Goal: Information Seeking & Learning: Learn about a topic

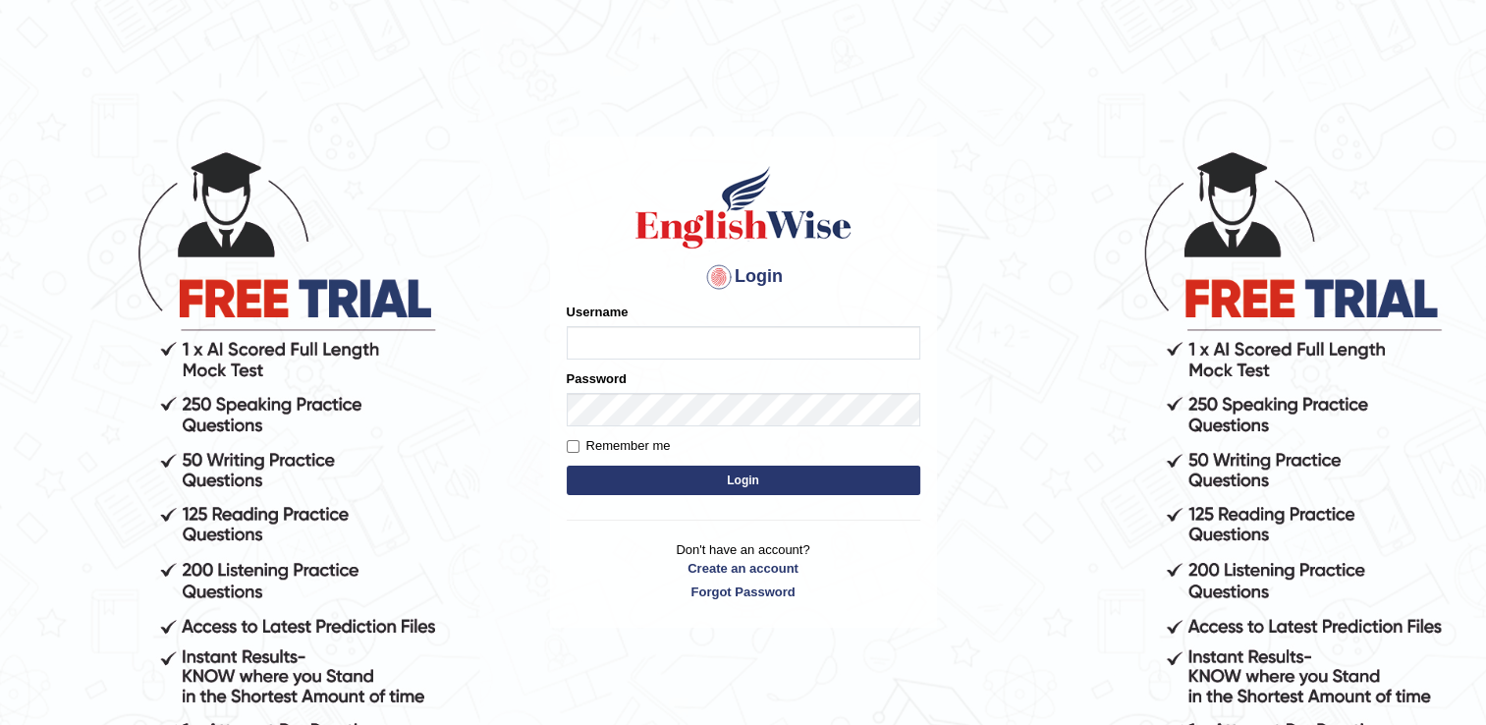
type input "Vishal1007"
click at [646, 481] on button "Login" at bounding box center [743, 479] width 353 height 29
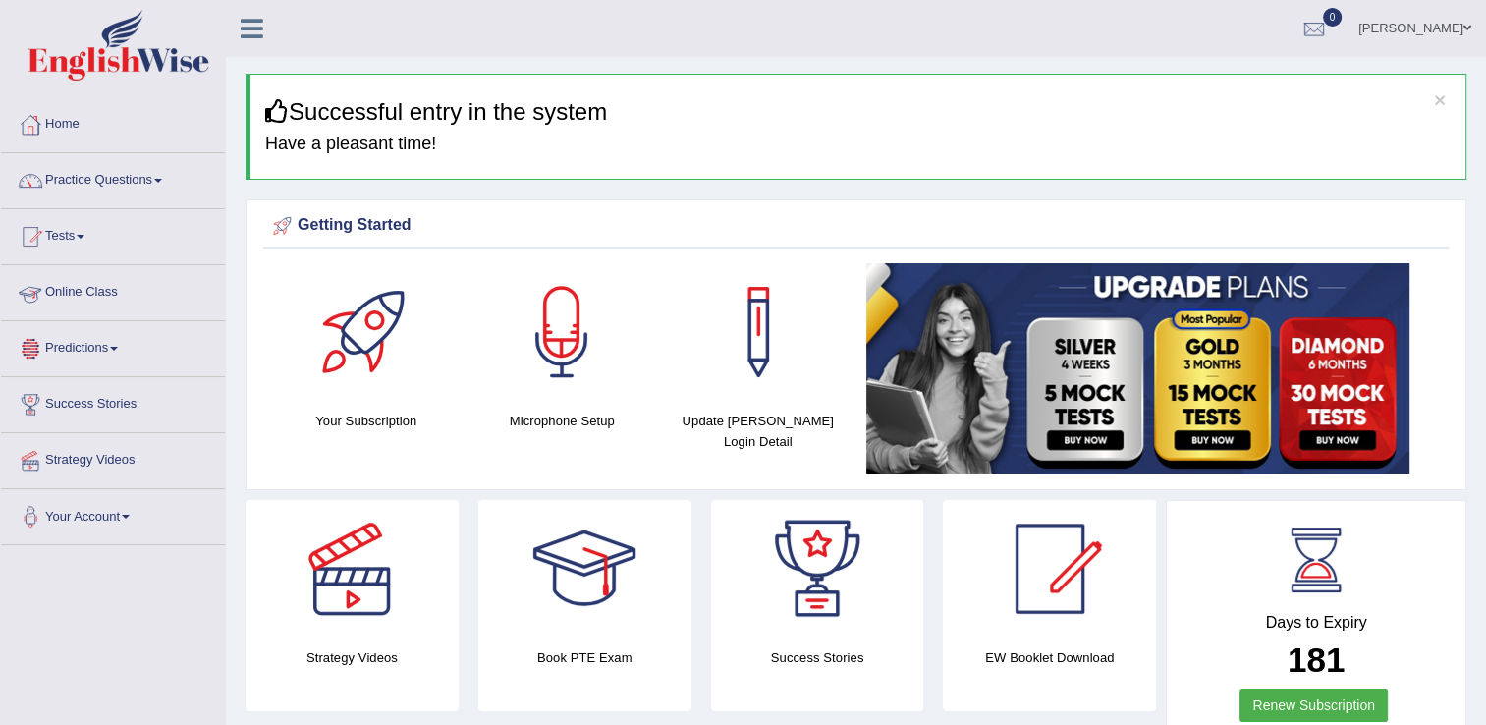
click at [75, 282] on link "Online Class" at bounding box center [113, 289] width 224 height 49
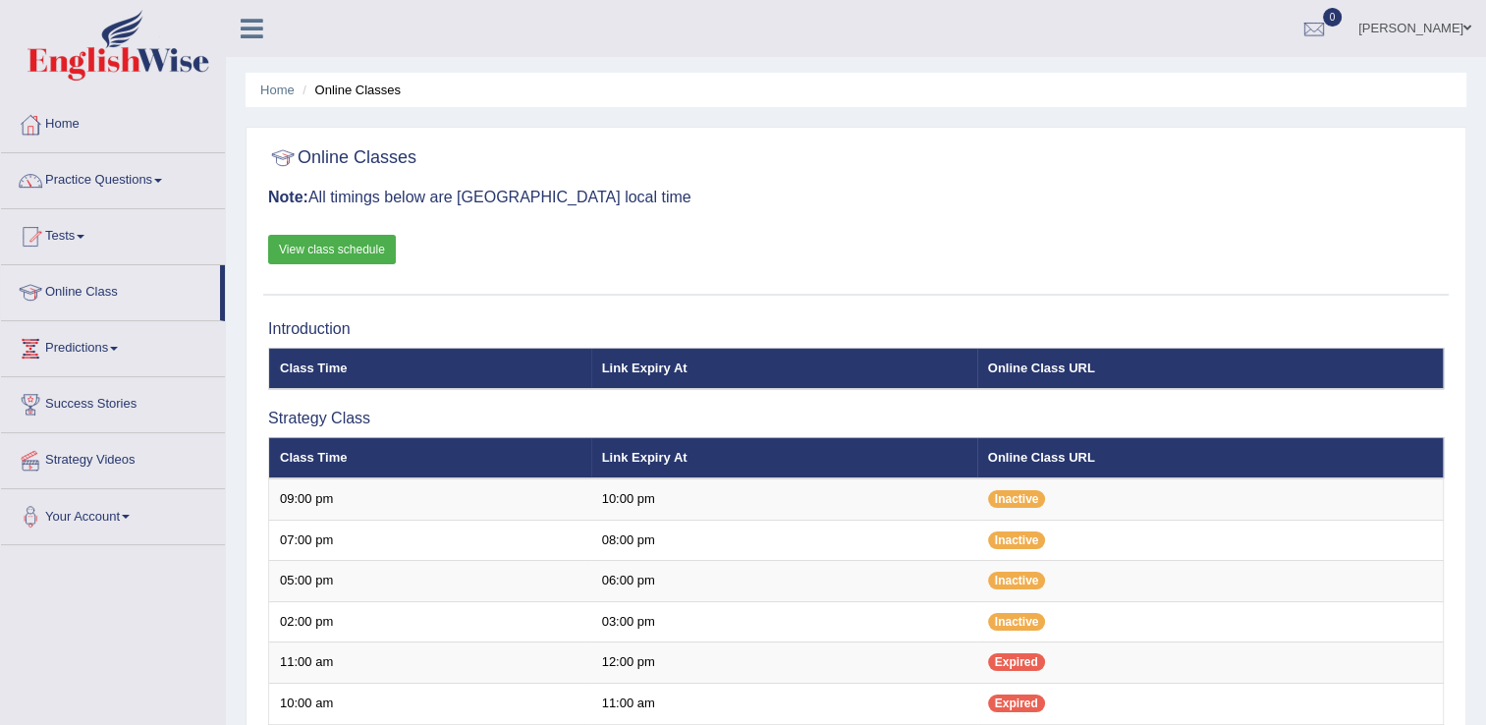
click at [74, 116] on link "Home" at bounding box center [113, 121] width 224 height 49
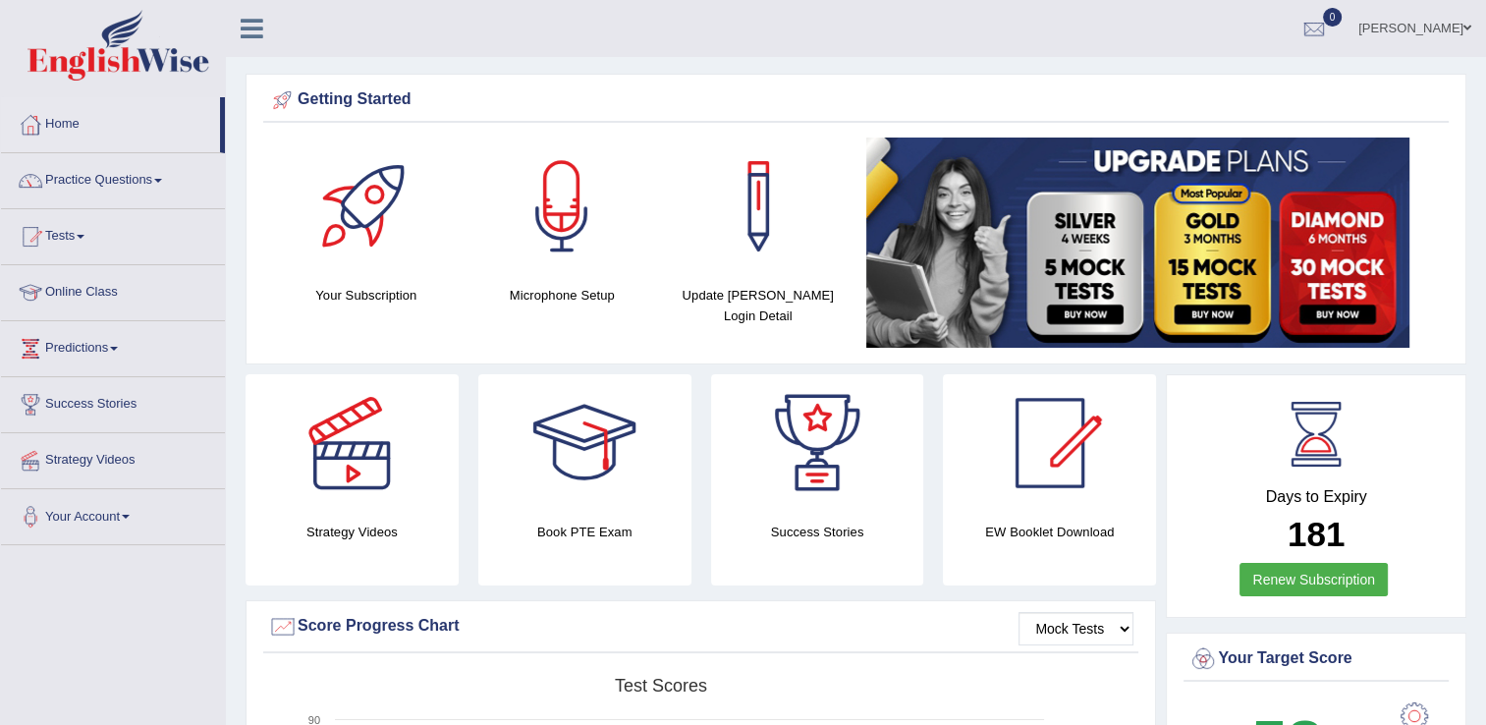
click at [84, 292] on link "Online Class" at bounding box center [113, 289] width 224 height 49
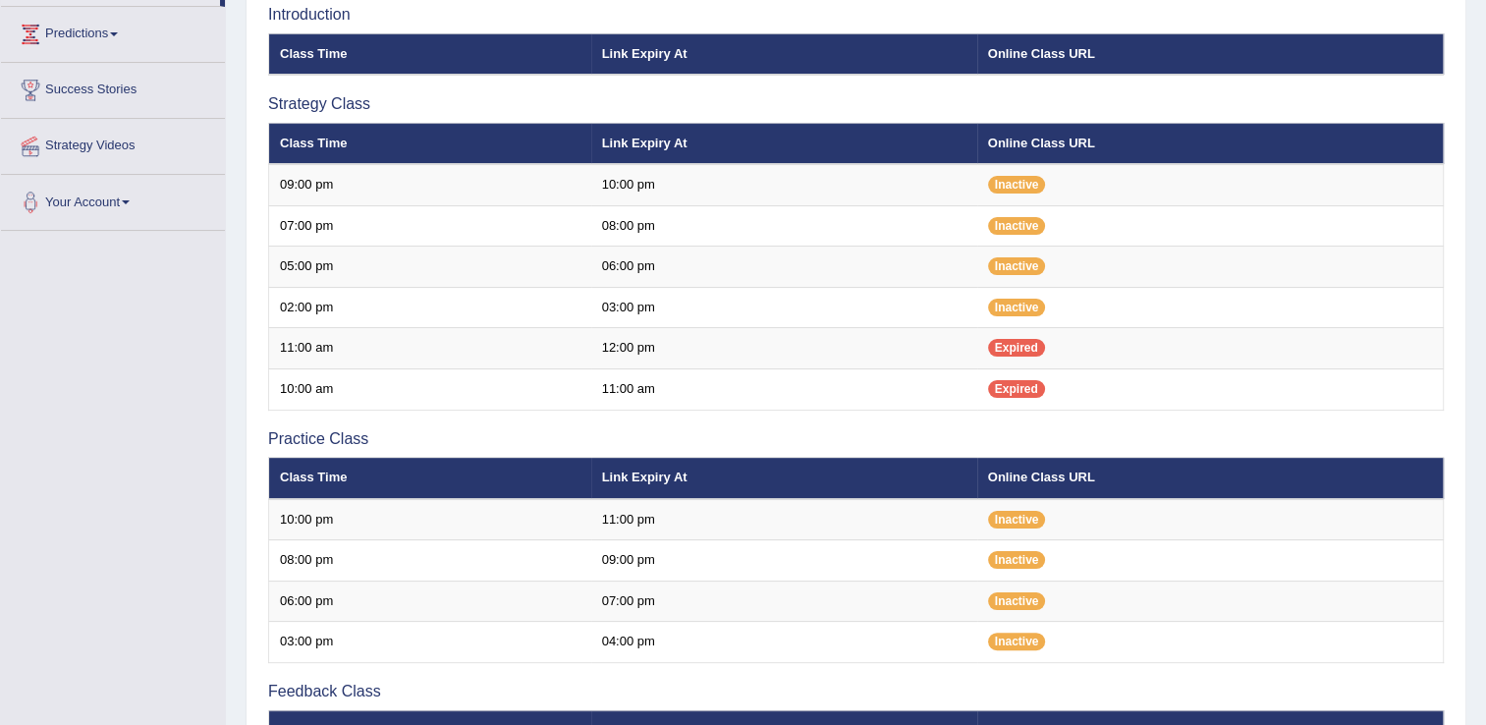
scroll to position [353, 0]
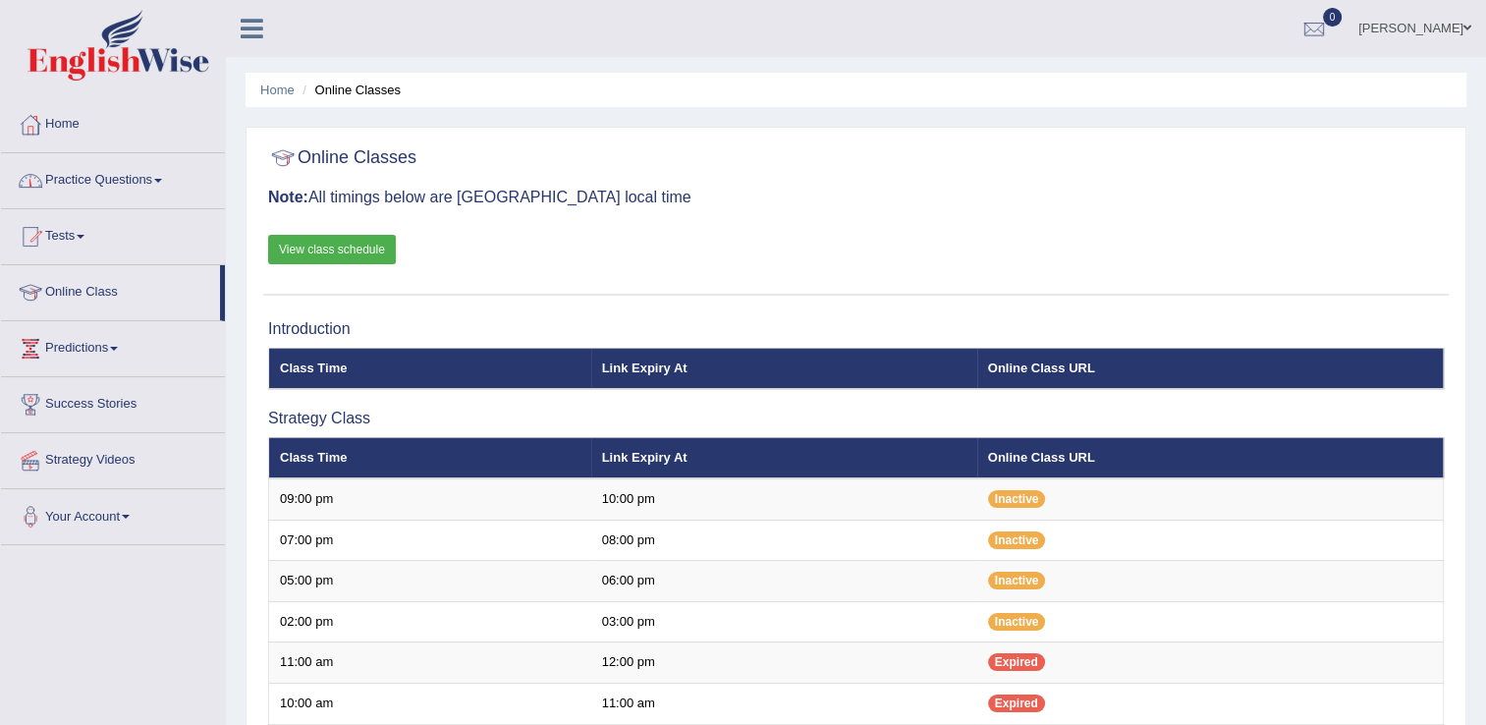
click at [165, 176] on link "Practice Questions" at bounding box center [113, 177] width 224 height 49
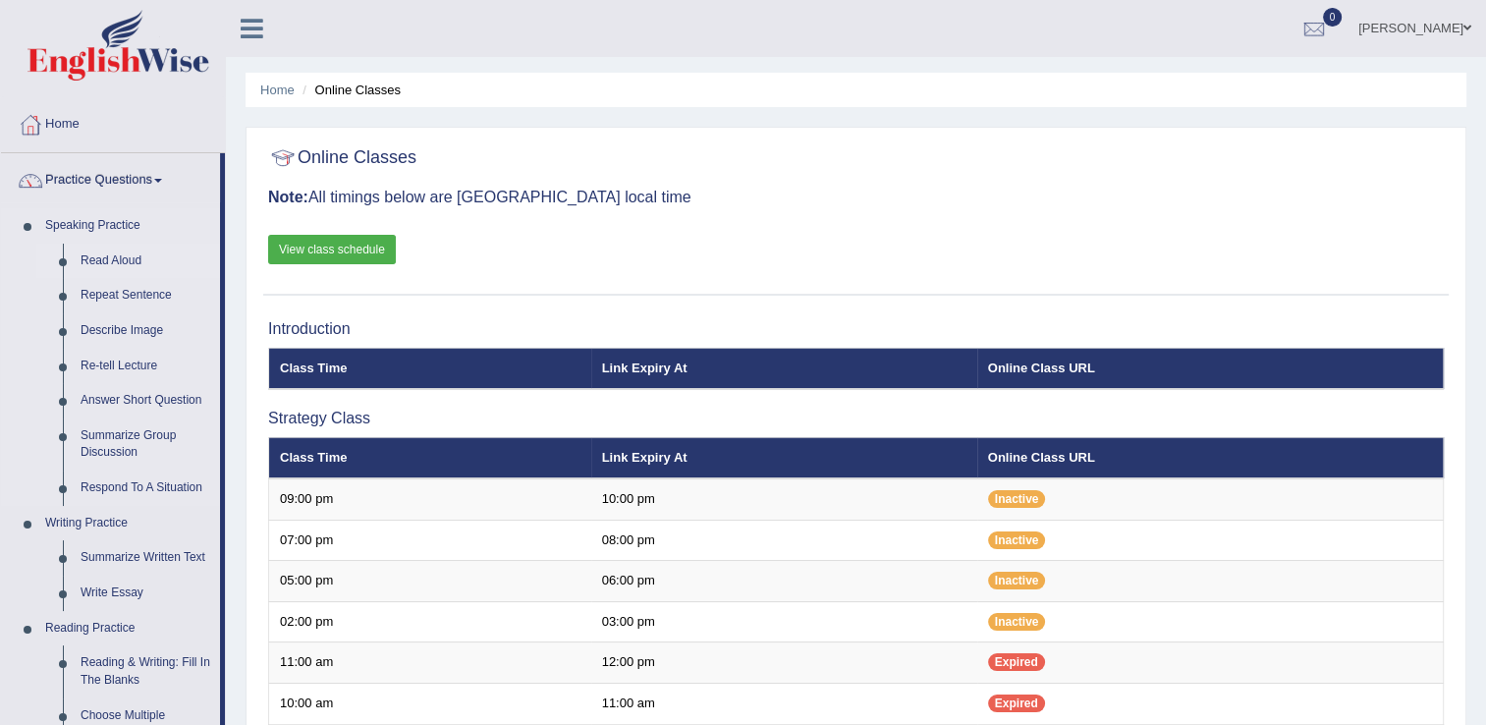
click at [101, 253] on link "Read Aloud" at bounding box center [146, 261] width 148 height 35
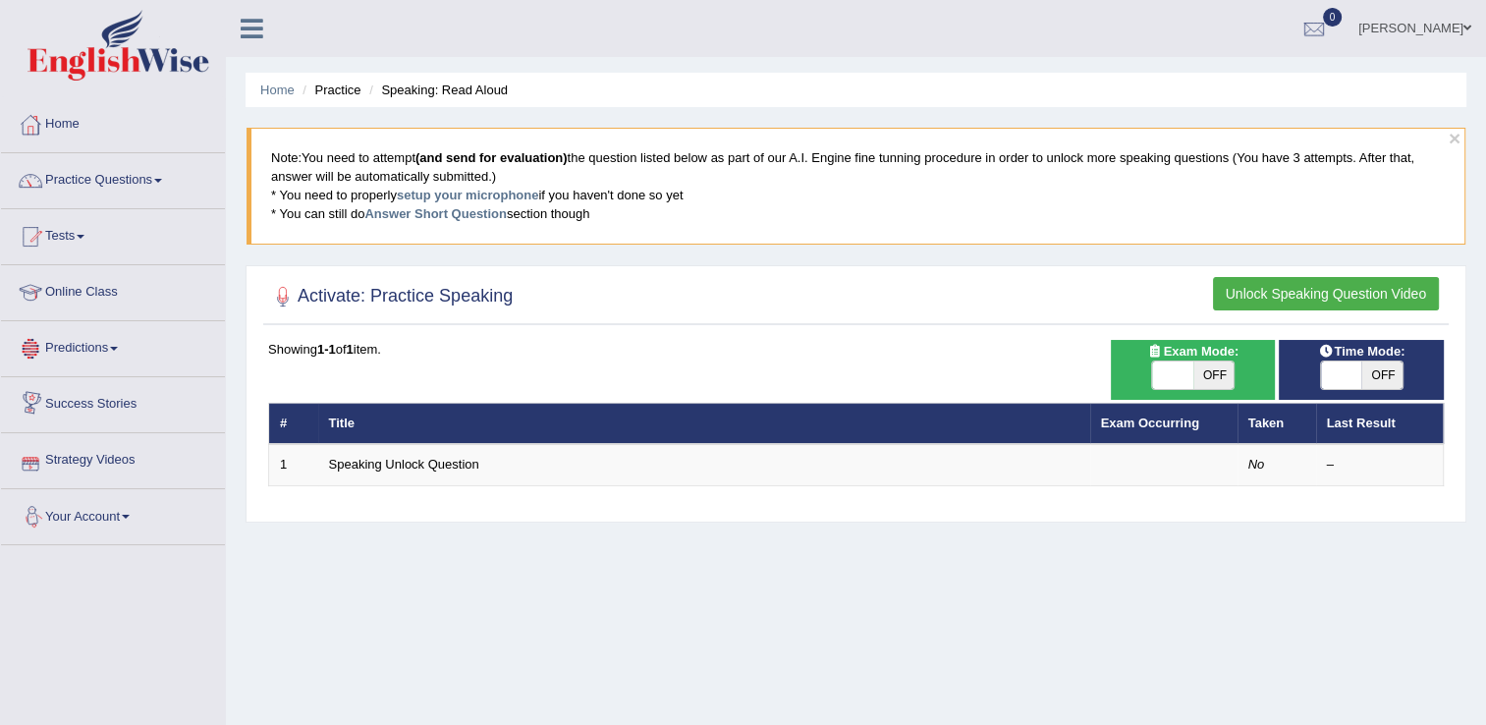
click at [67, 511] on link "Your Account" at bounding box center [113, 513] width 224 height 49
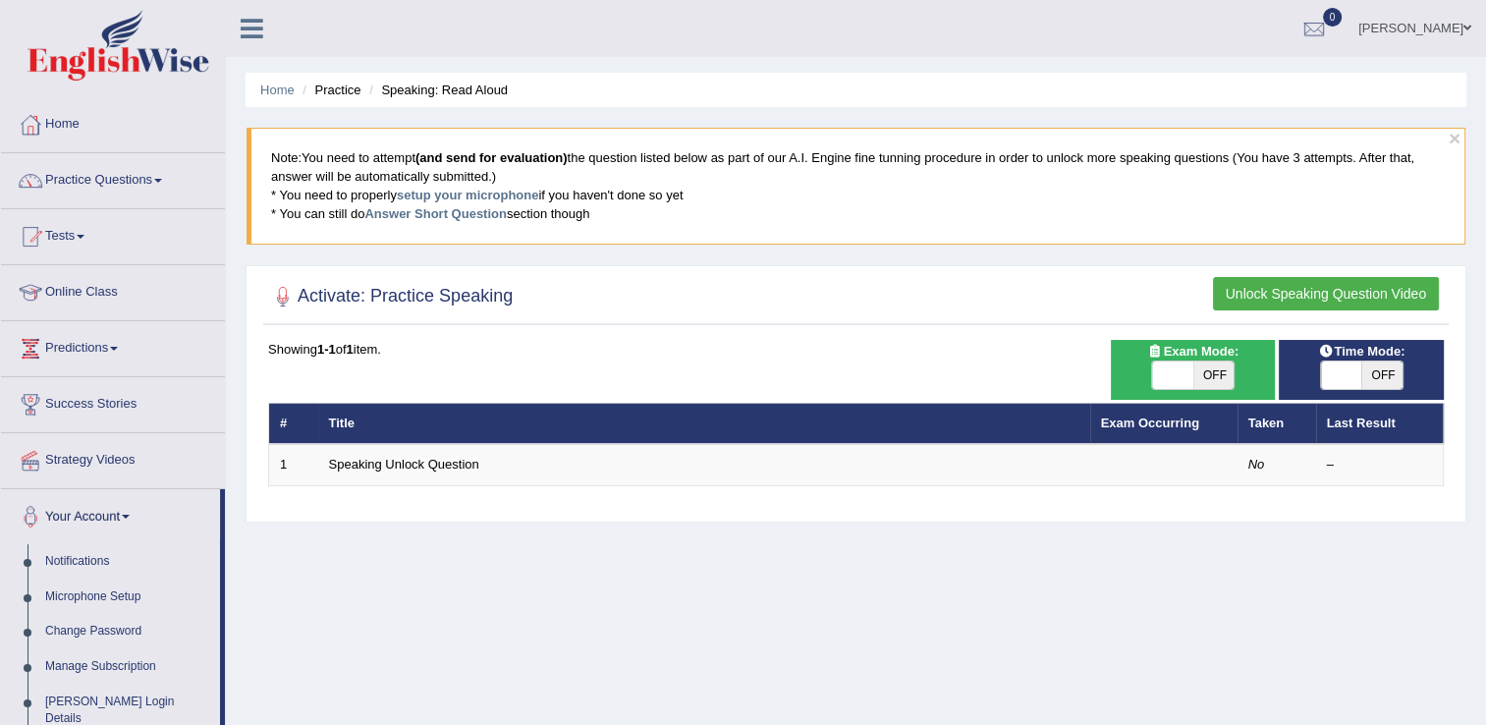
click at [67, 511] on link "Your Account" at bounding box center [110, 513] width 219 height 49
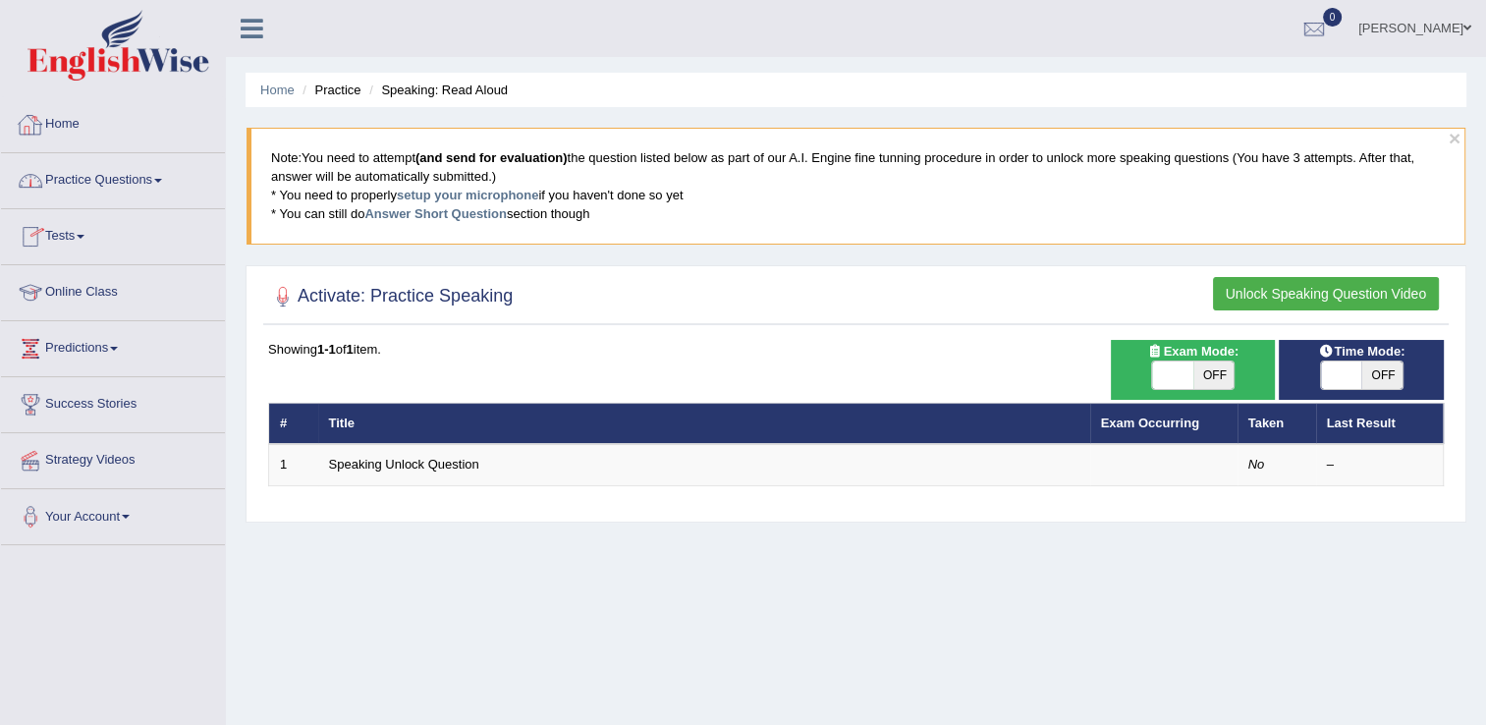
click at [68, 116] on link "Home" at bounding box center [113, 121] width 224 height 49
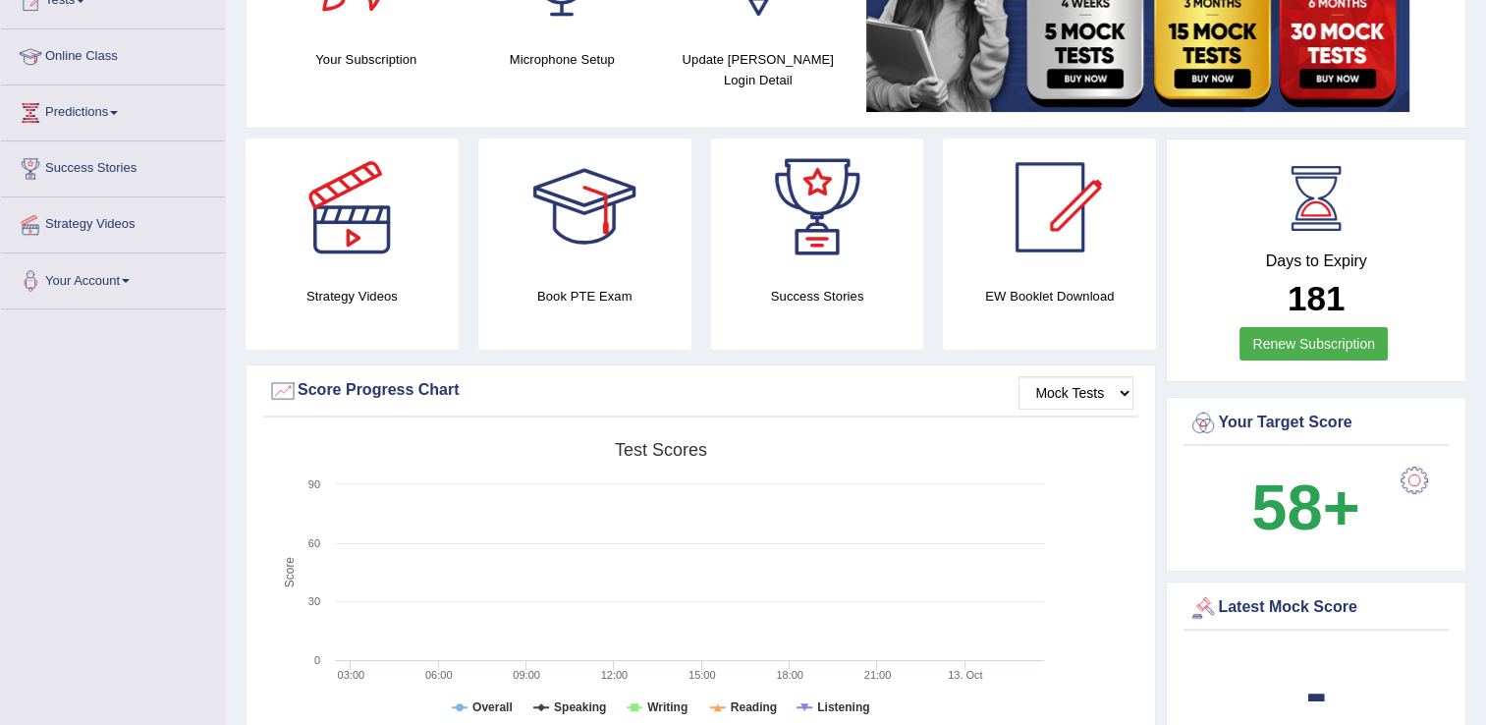
scroll to position [275, 0]
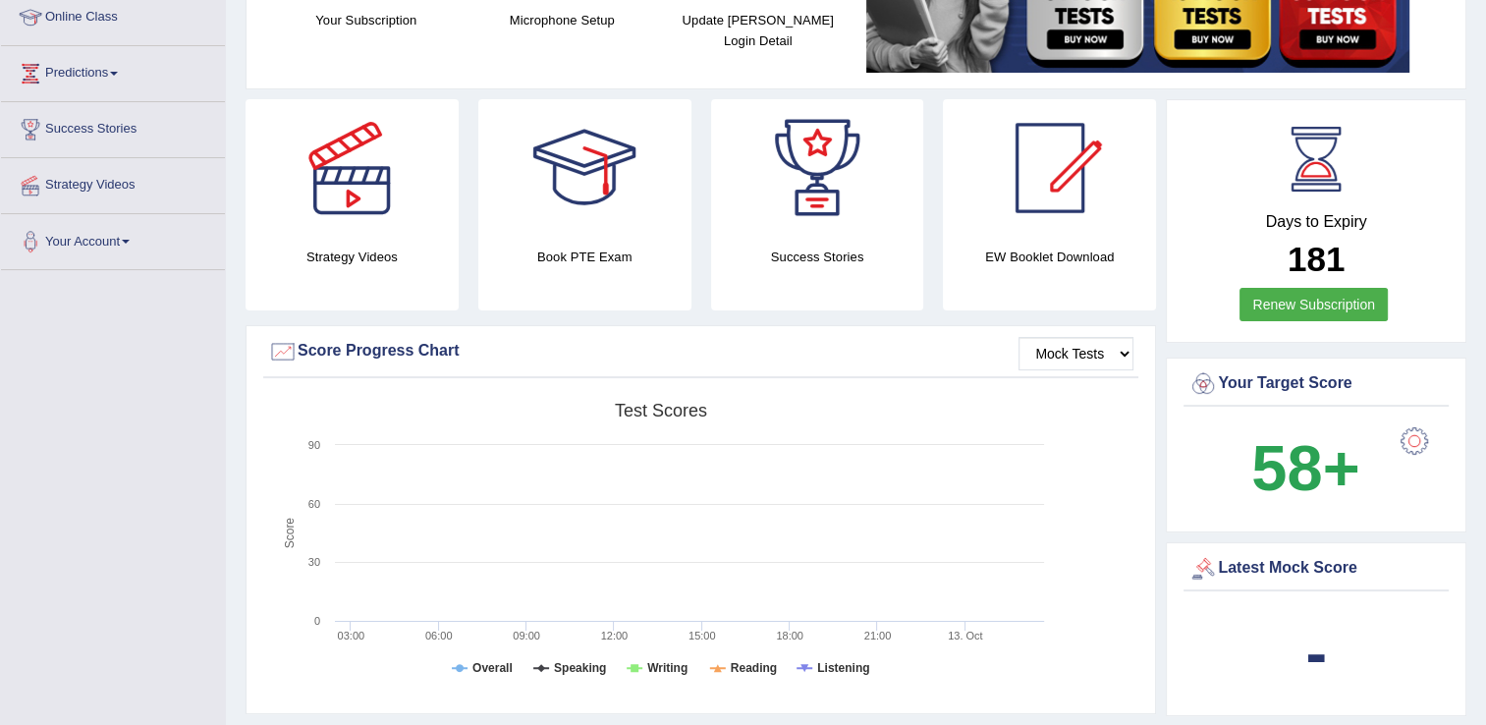
click at [1326, 209] on div "Days to Expiry 181 Renew Subscription" at bounding box center [1315, 223] width 265 height 217
click at [1304, 139] on div at bounding box center [1316, 159] width 88 height 88
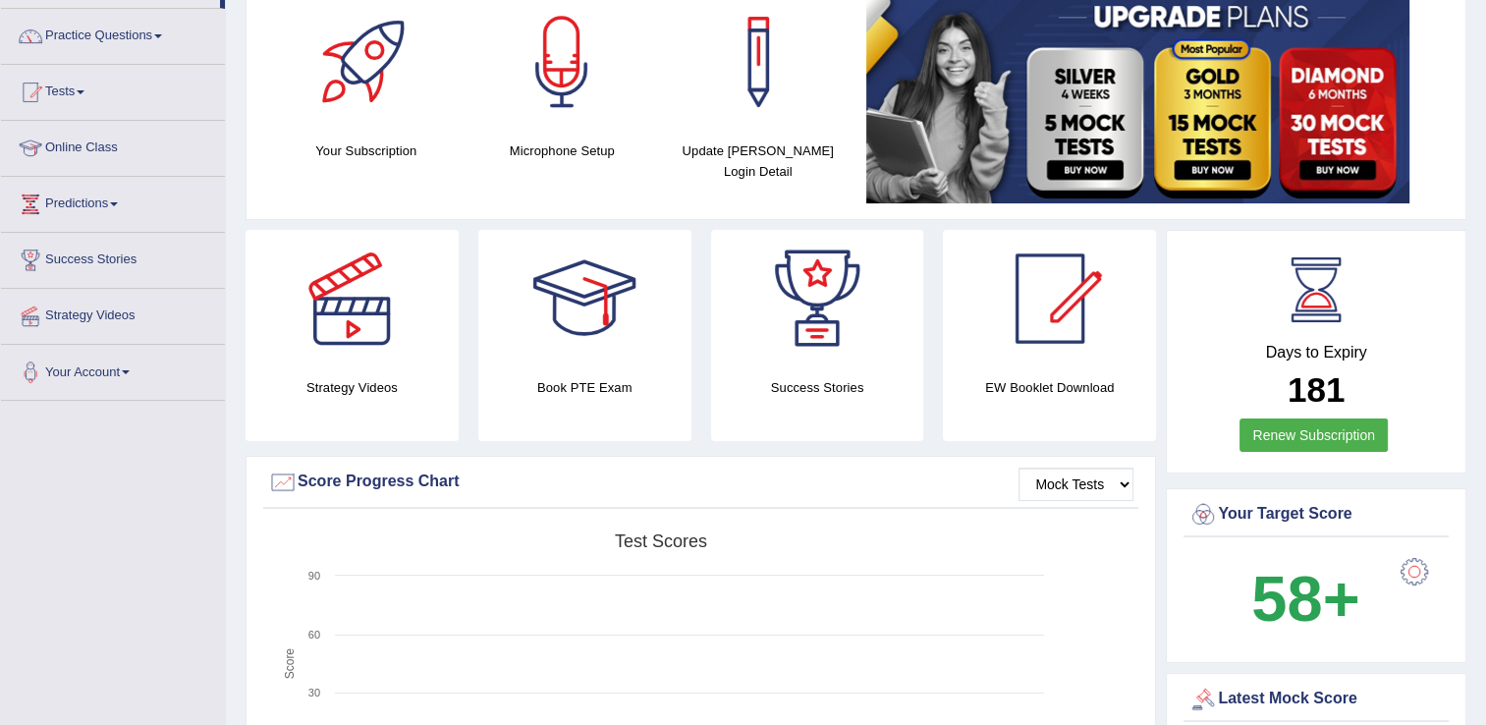
scroll to position [0, 0]
